Goal: Information Seeking & Learning: Learn about a topic

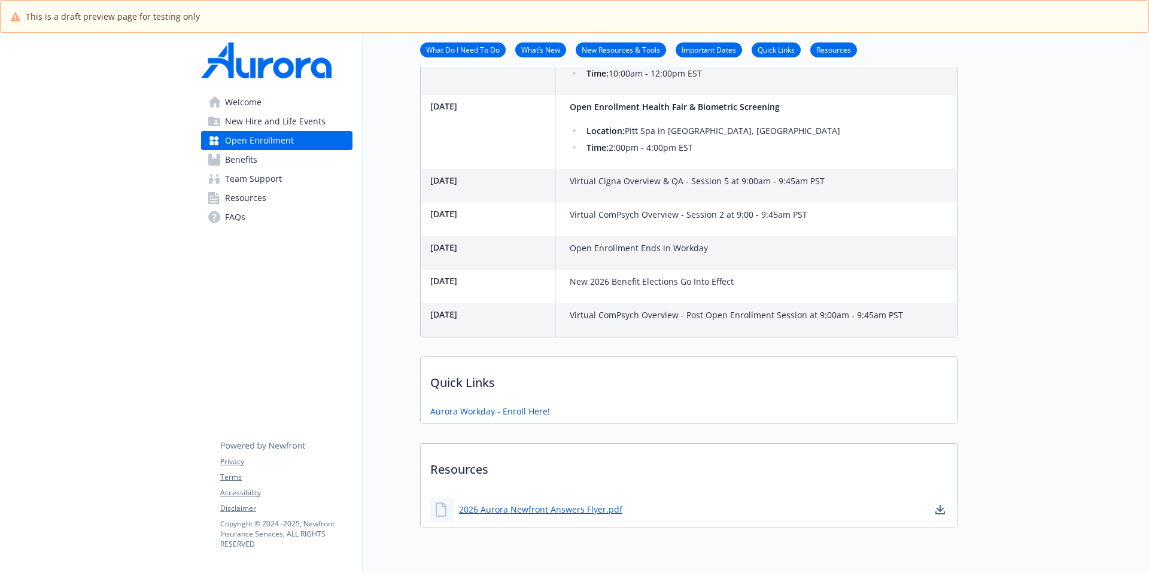
scroll to position [955, 0]
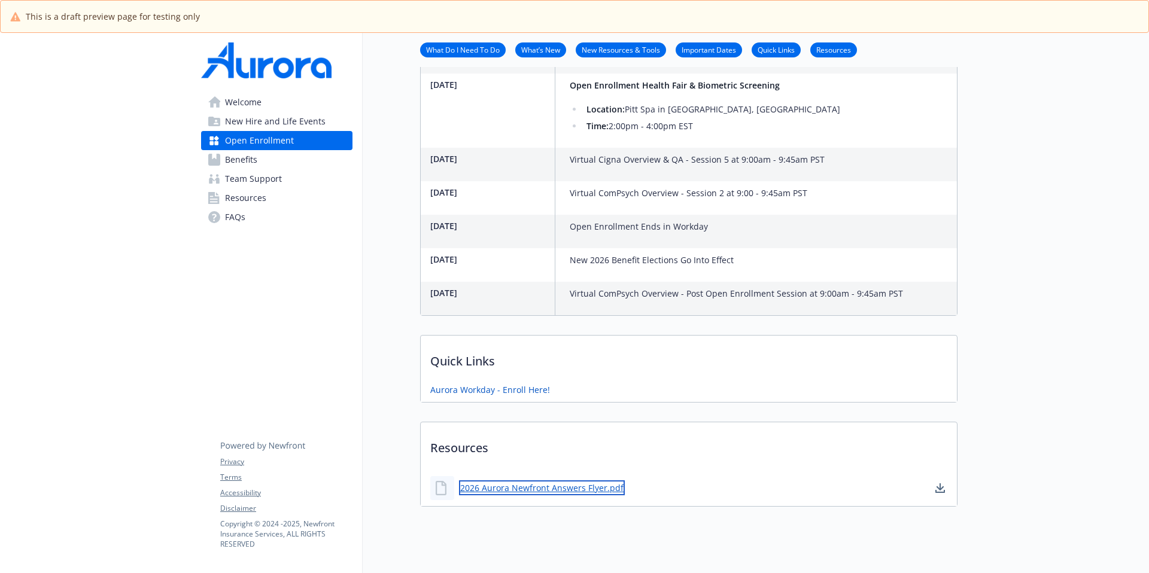
click at [529, 480] on link "2026 Aurora Newfront Answers Flyer.pdf" at bounding box center [542, 487] width 166 height 15
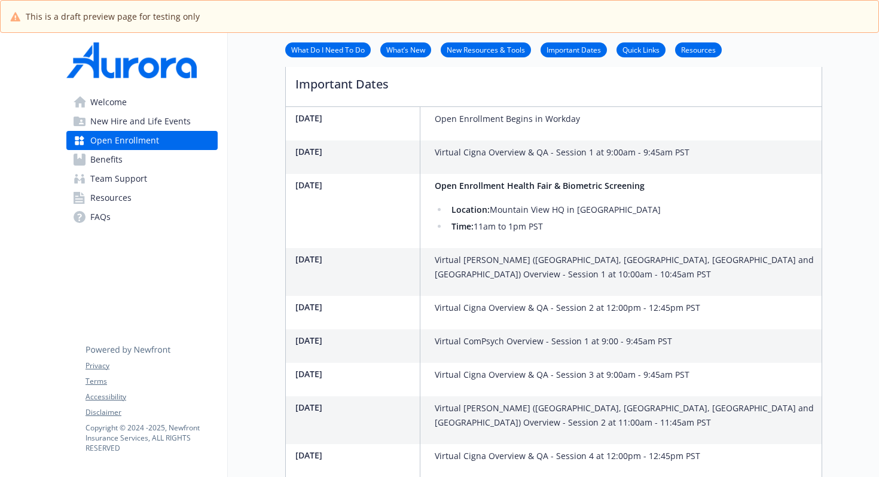
scroll to position [482, 0]
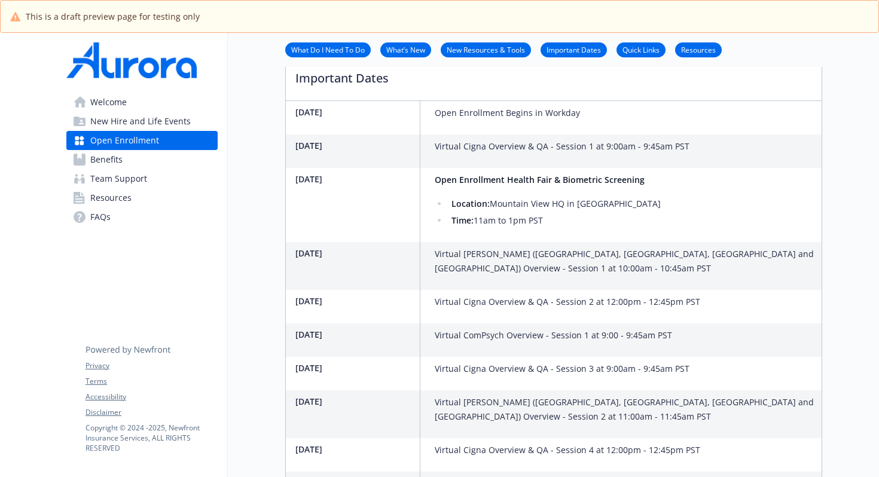
click at [513, 295] on p "Virtual Cigna Overview & QA - Session 2 at 12:00pm - 12:45pm PST" at bounding box center [568, 302] width 266 height 14
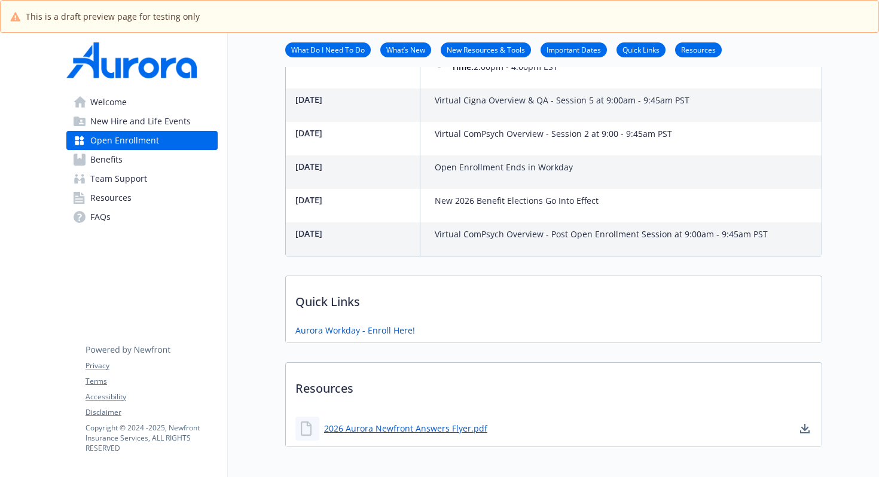
scroll to position [1050, 0]
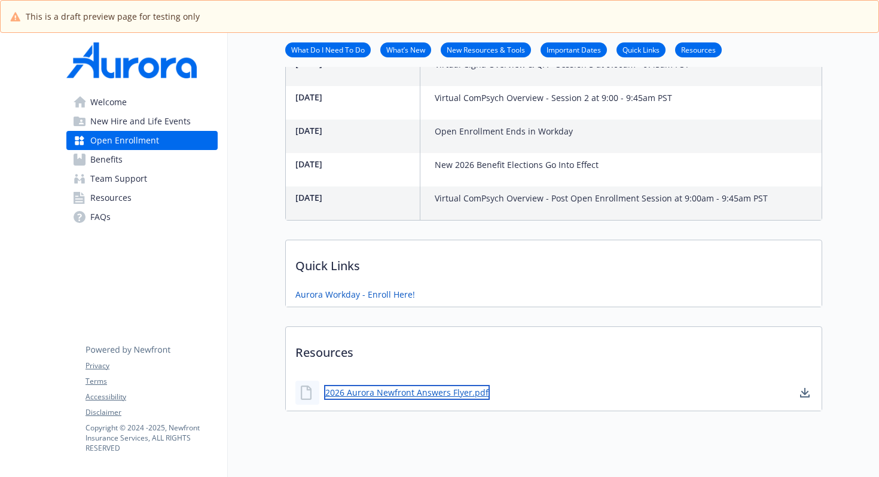
click at [462, 385] on link "2026 Aurora Newfront Answers Flyer.pdf" at bounding box center [407, 392] width 166 height 15
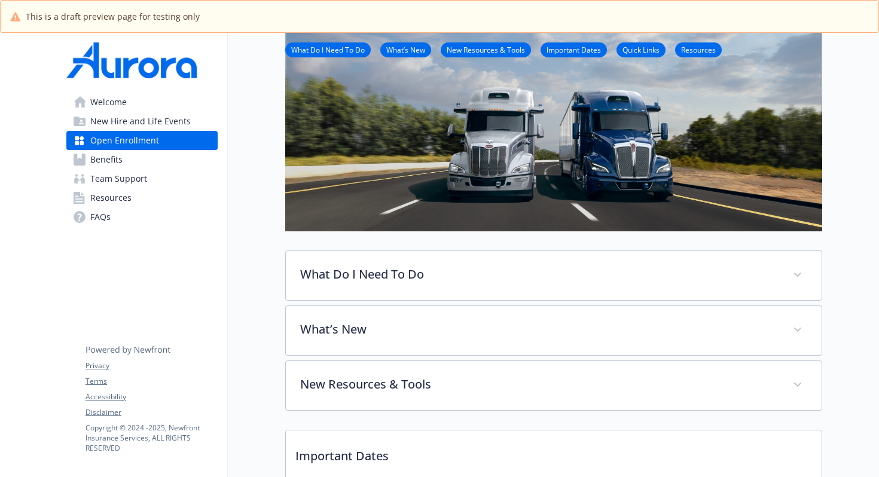
scroll to position [221, 0]
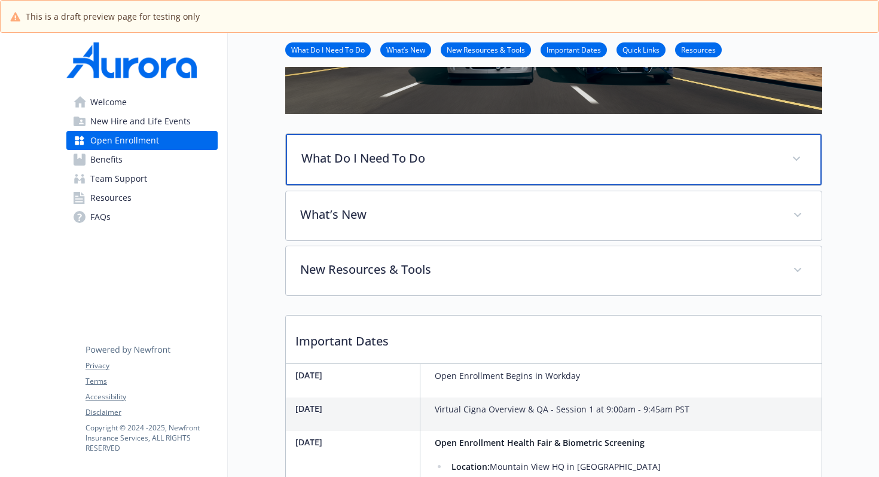
click at [603, 175] on div "What Do I Need To Do" at bounding box center [554, 159] width 536 height 51
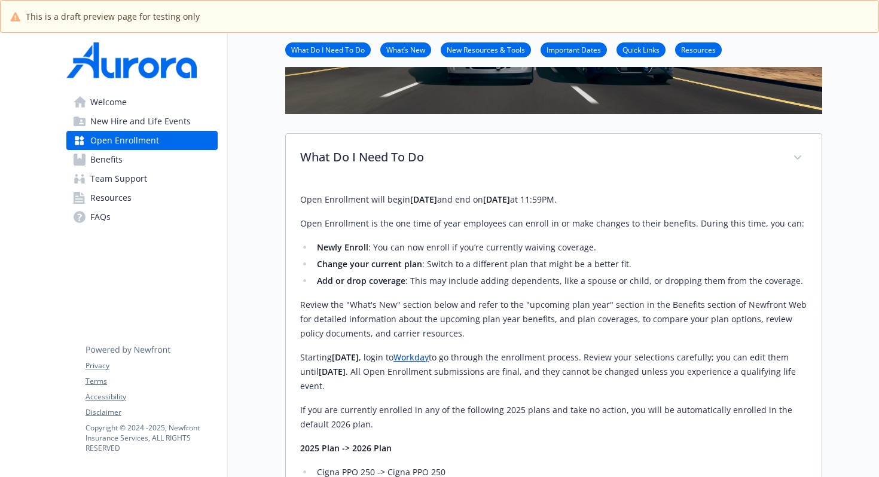
click at [641, 266] on li "Change your current plan : Switch to a different plan that might be a better fi…" at bounding box center [560, 264] width 494 height 14
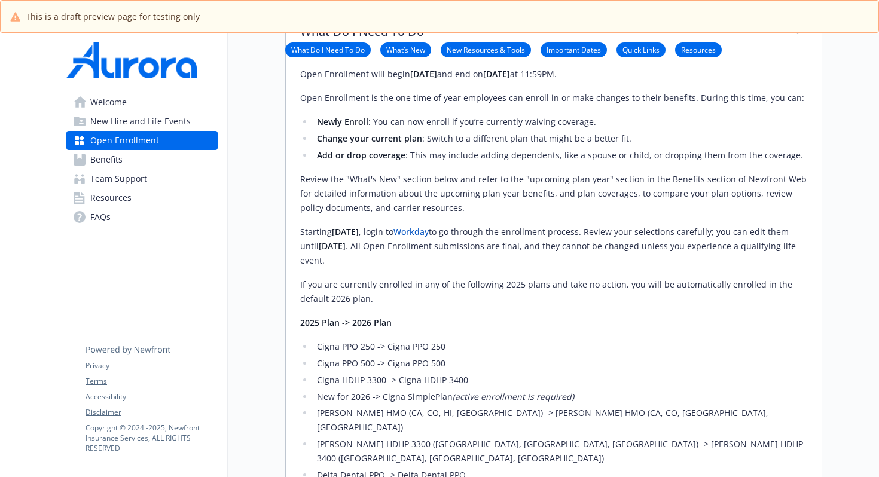
scroll to position [0, 0]
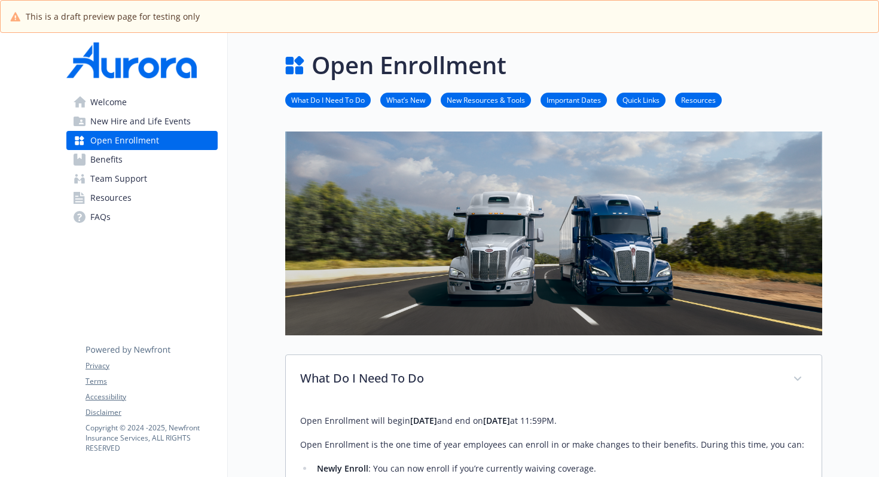
click at [322, 102] on link "What Do I Need To Do" at bounding box center [328, 99] width 86 height 11
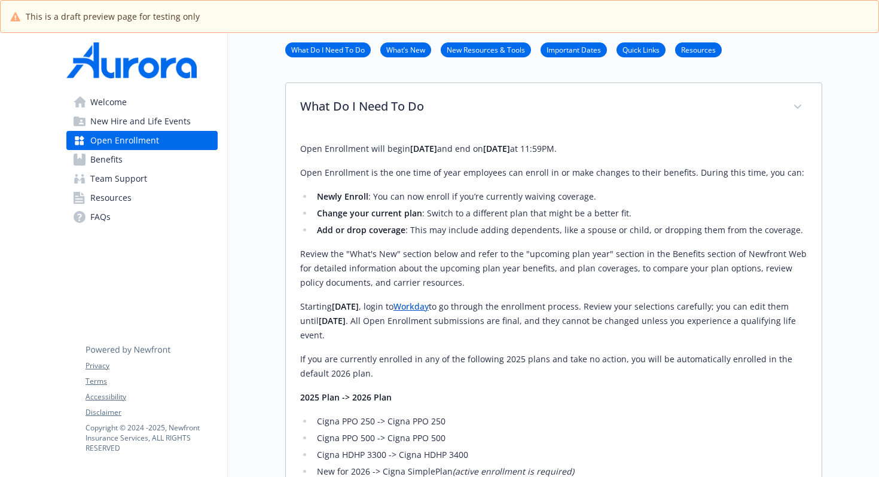
scroll to position [285, 9]
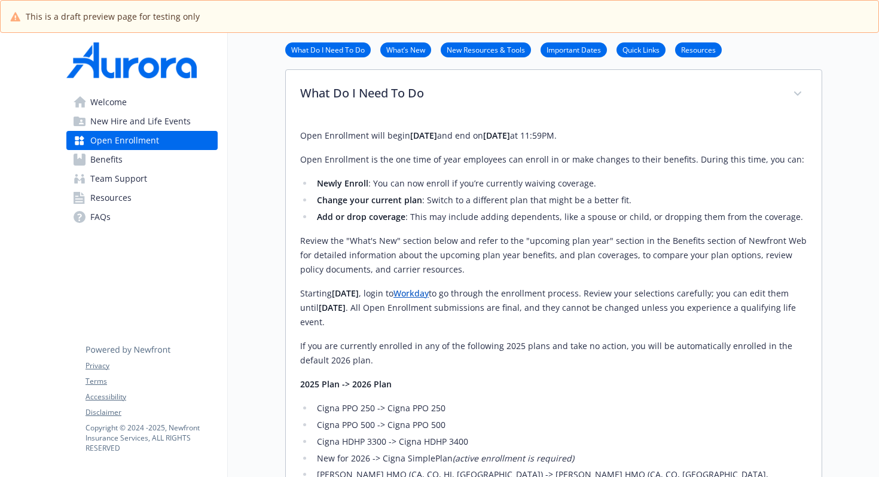
click at [393, 55] on li "What’s New" at bounding box center [405, 49] width 51 height 15
click at [394, 51] on link "What’s New" at bounding box center [405, 49] width 51 height 11
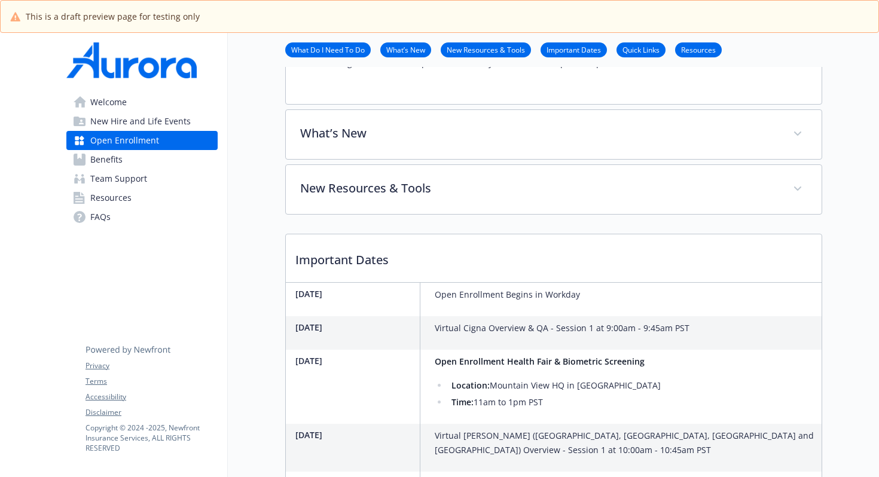
scroll to position [891, 9]
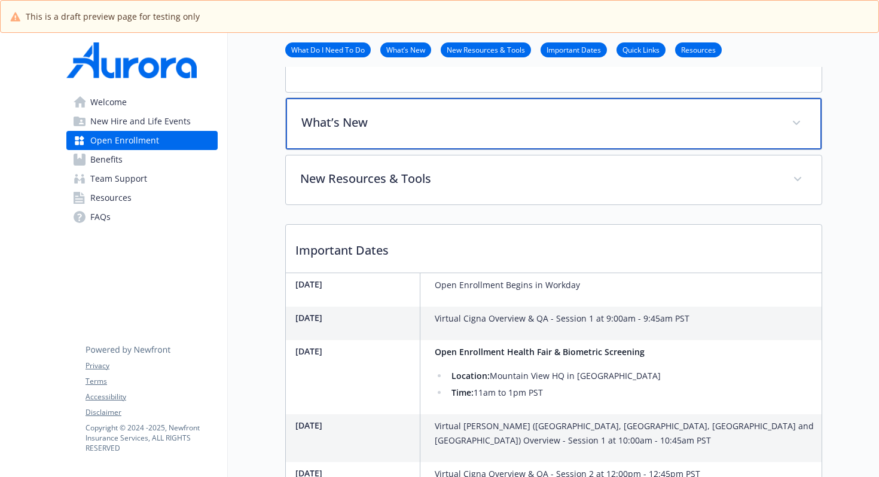
click at [395, 114] on p "What’s New" at bounding box center [539, 123] width 476 height 18
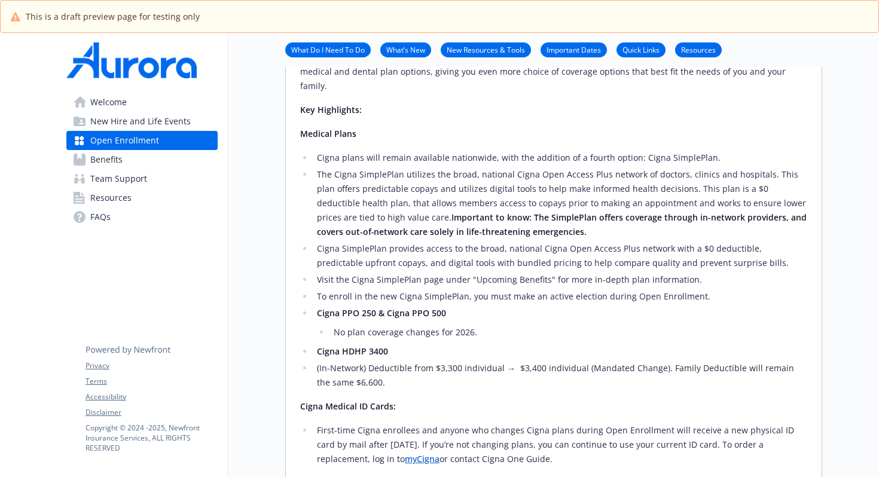
scroll to position [929, 9]
